Goal: Information Seeking & Learning: Compare options

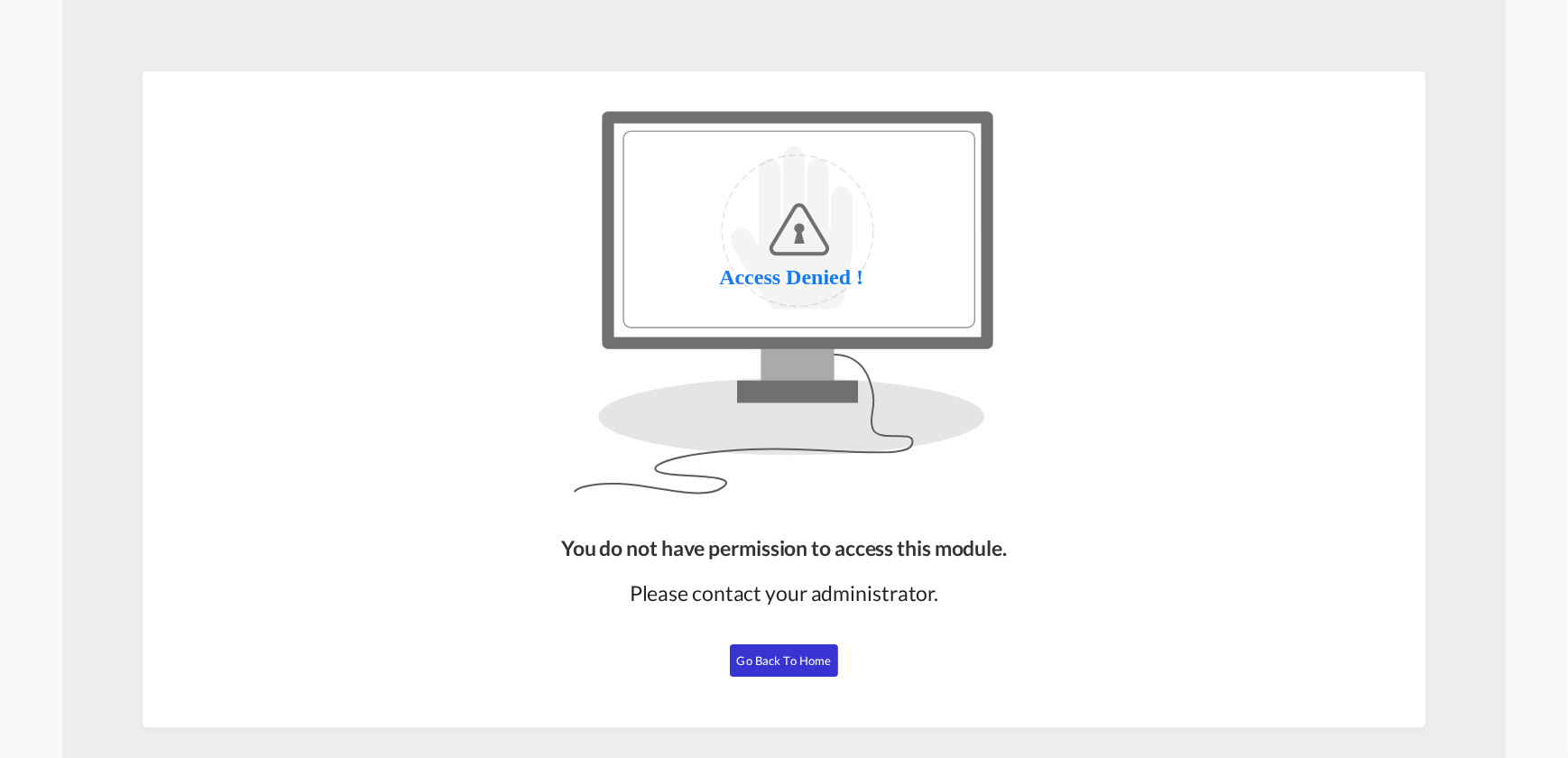
click at [812, 669] on button "Go Back to Home" at bounding box center [784, 660] width 108 height 32
